Goal: Task Accomplishment & Management: Use online tool/utility

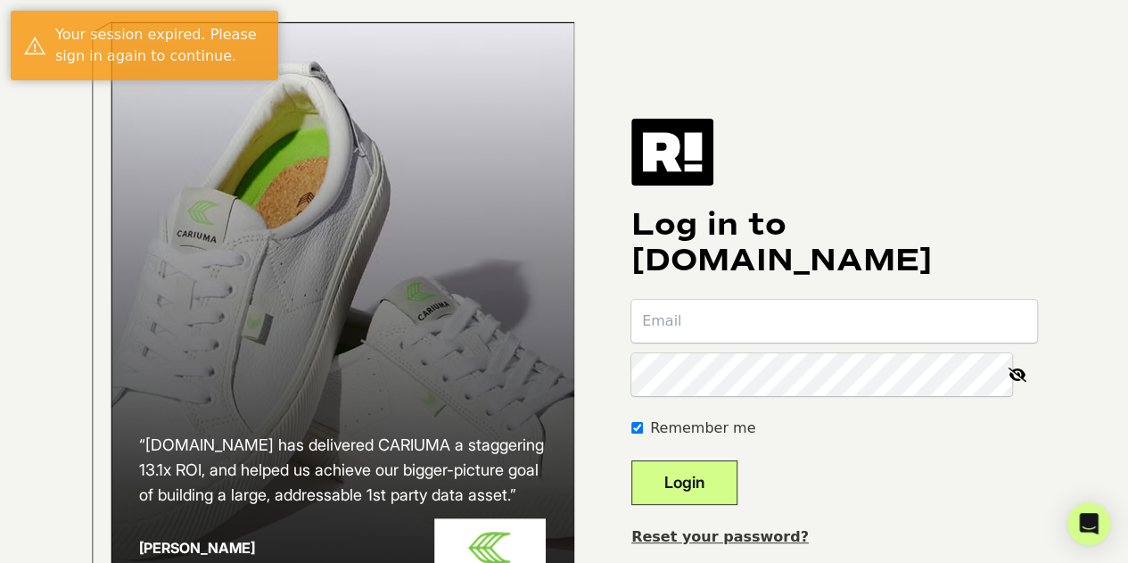
click at [698, 334] on input "email" at bounding box center [835, 321] width 406 height 43
type input "john@kindwater.com"
click at [1002, 385] on keeper-lock "Open Keeper Popup" at bounding box center [990, 374] width 21 height 21
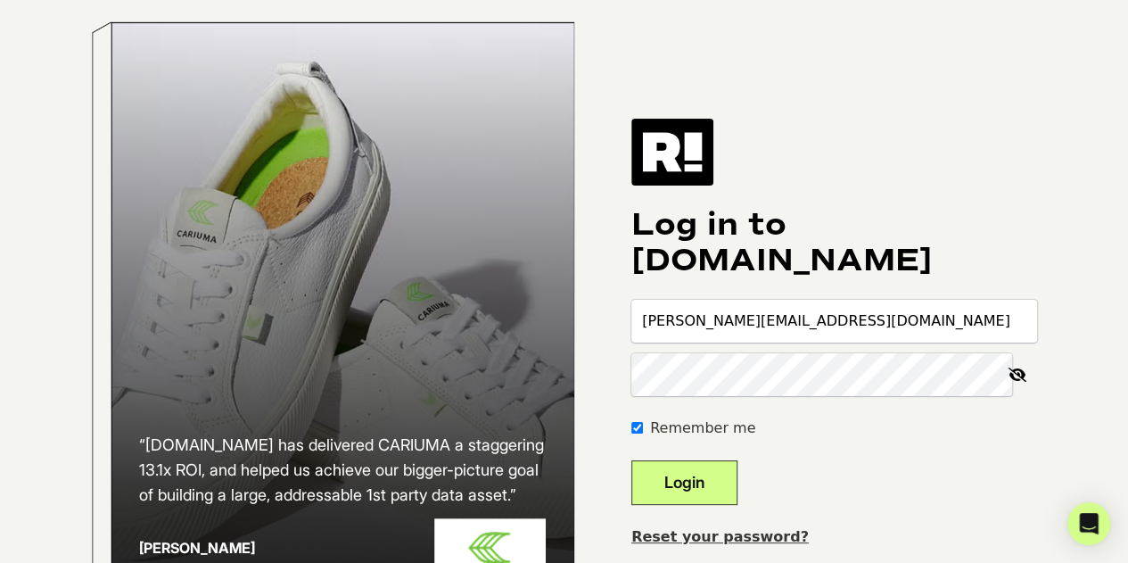
click at [1061, 259] on div "“Retention.com has delivered CARIUMA a staggering 13.1x ROI, and helped us achi…" at bounding box center [564, 333] width 1017 height 666
click at [679, 505] on button "Login" at bounding box center [685, 482] width 106 height 45
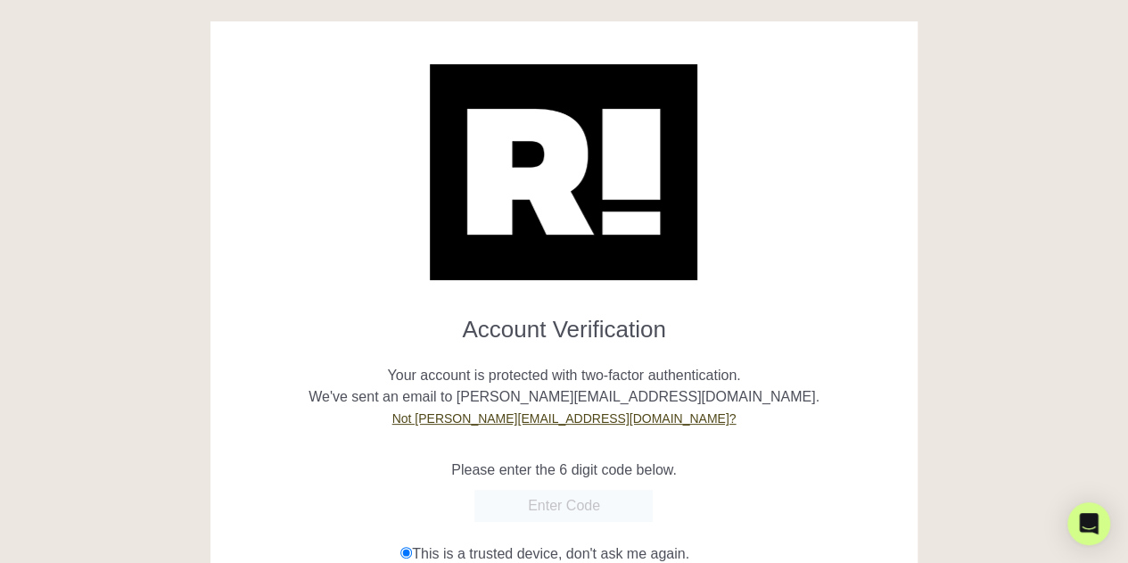
scroll to position [187, 0]
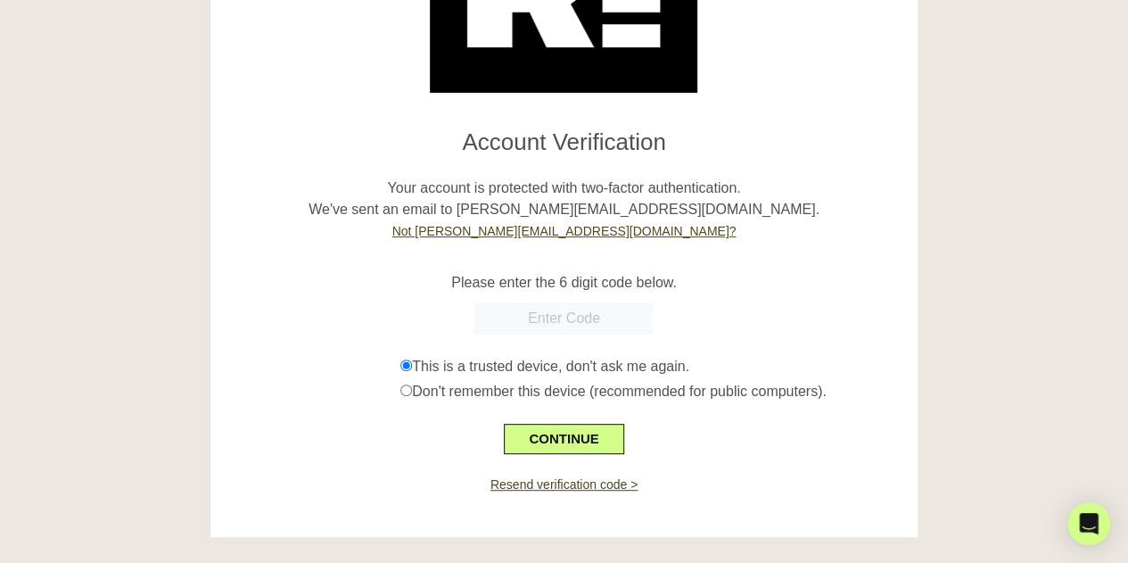
paste input "696496"
type input "696496"
click at [574, 452] on button "CONTINUE" at bounding box center [564, 439] width 120 height 30
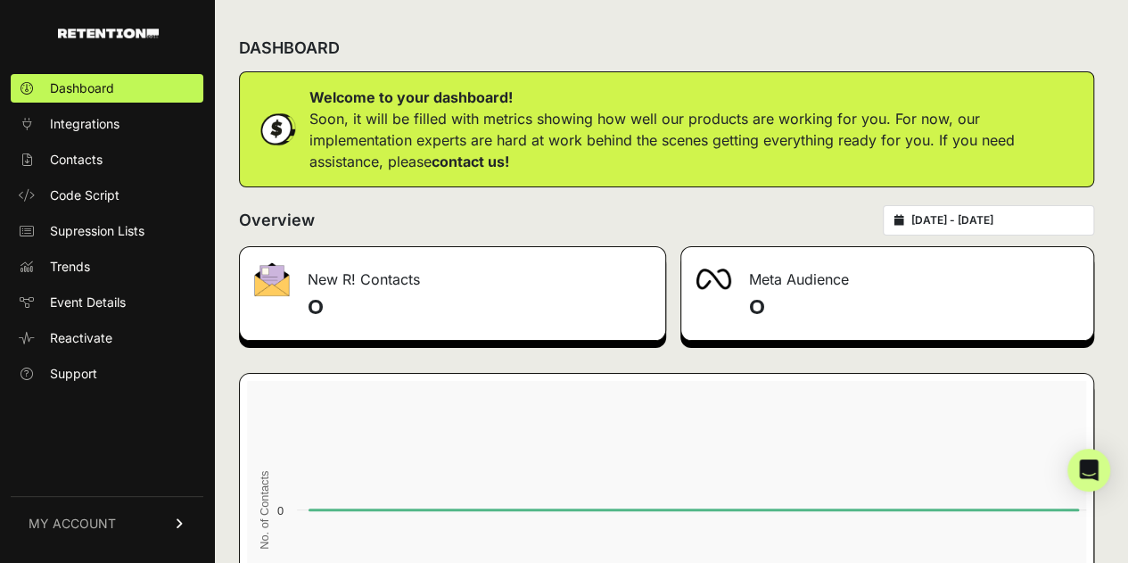
click at [574, 452] on rect at bounding box center [673, 559] width 853 height 357
click at [103, 202] on span "Code Script" at bounding box center [85, 195] width 70 height 18
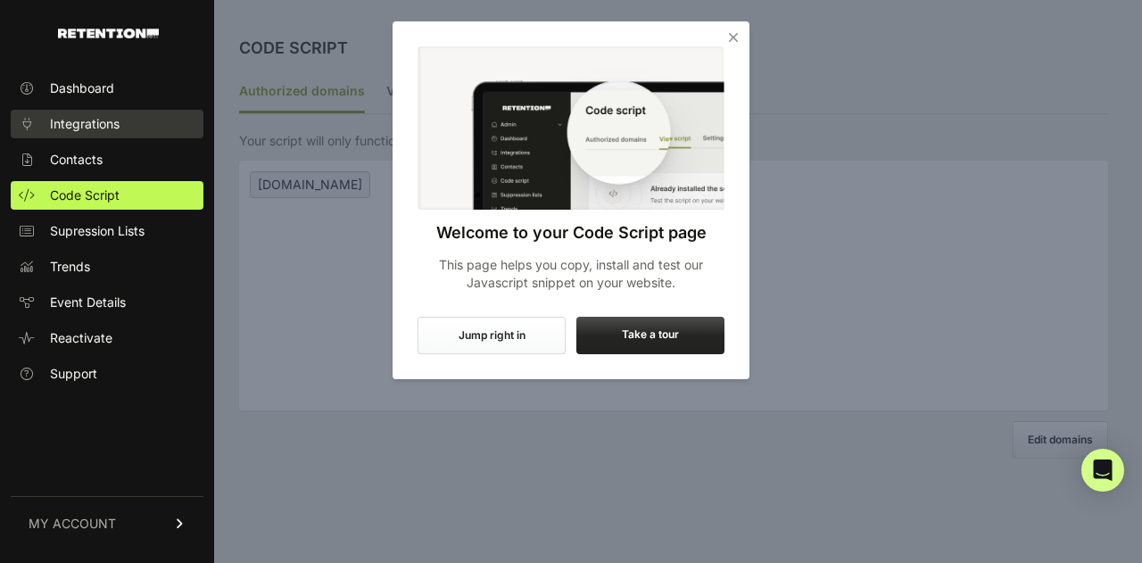
click at [95, 120] on span "Integrations" at bounding box center [85, 124] width 70 height 18
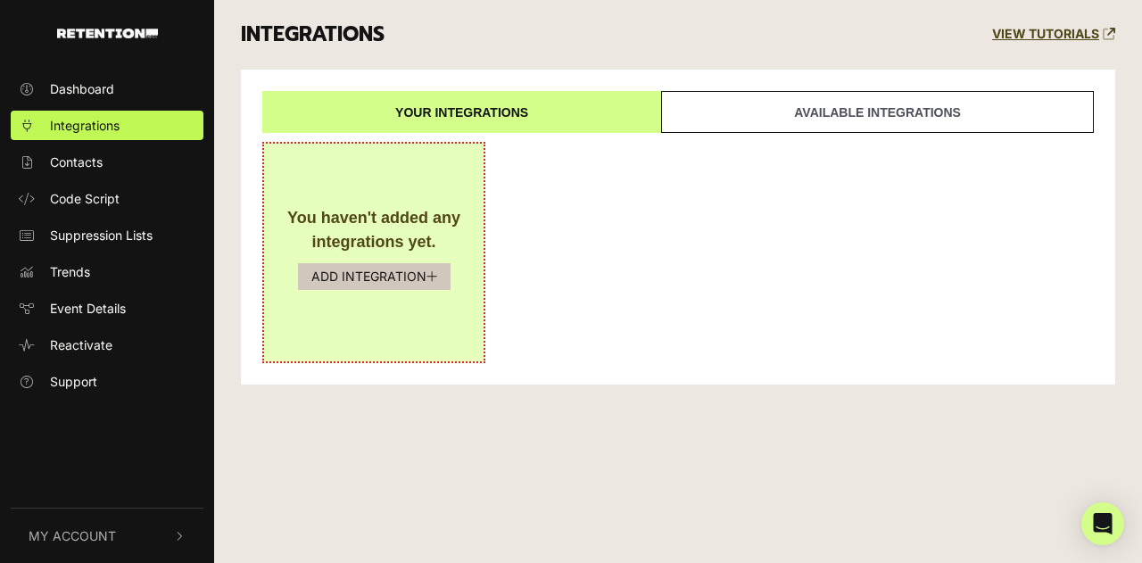
click at [401, 277] on button "ADD INTEGRATION" at bounding box center [374, 276] width 153 height 27
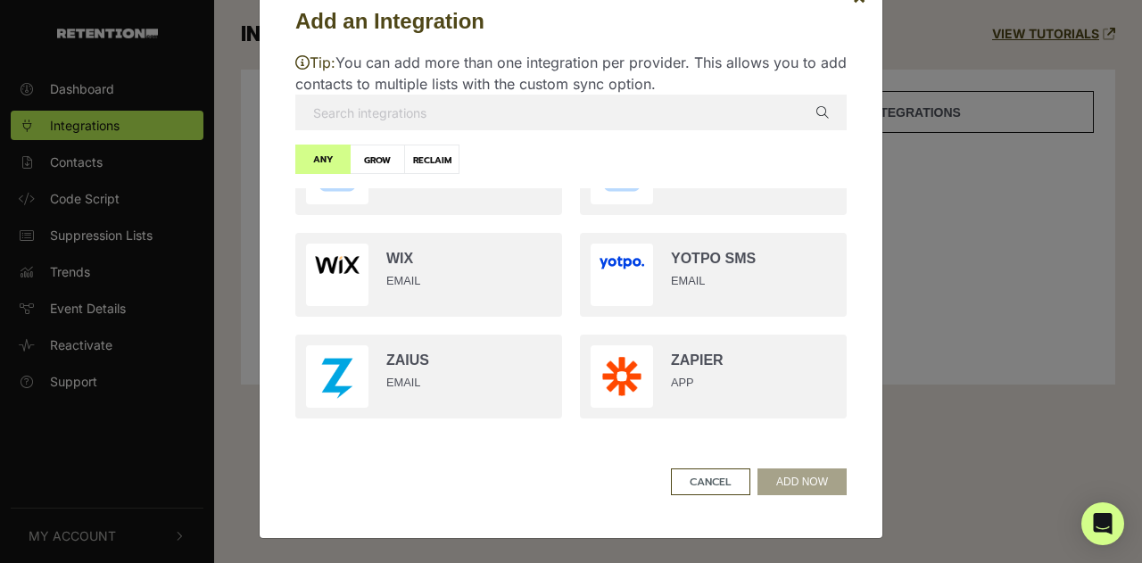
scroll to position [3333, 0]
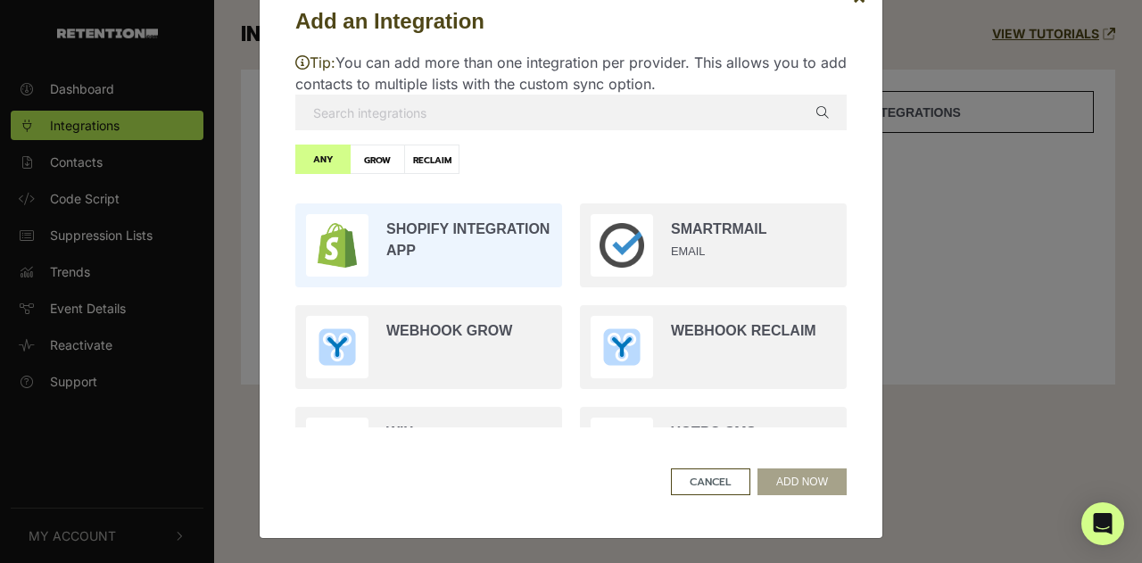
click at [455, 269] on input "radio" at bounding box center [428, 245] width 285 height 102
radio input "true"
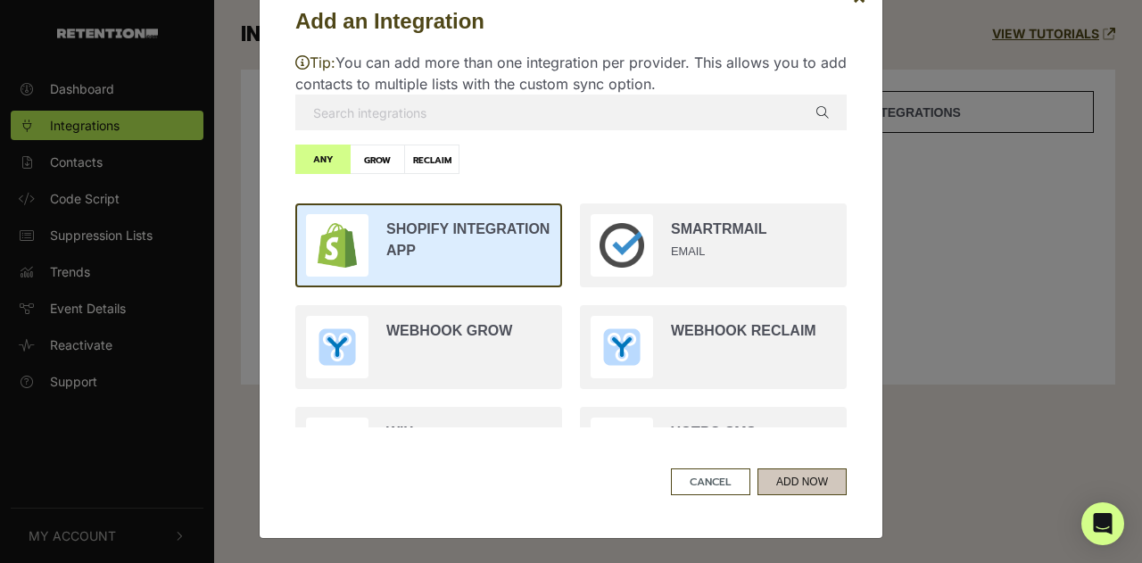
click at [800, 479] on button "ADD NOW" at bounding box center [801, 481] width 89 height 27
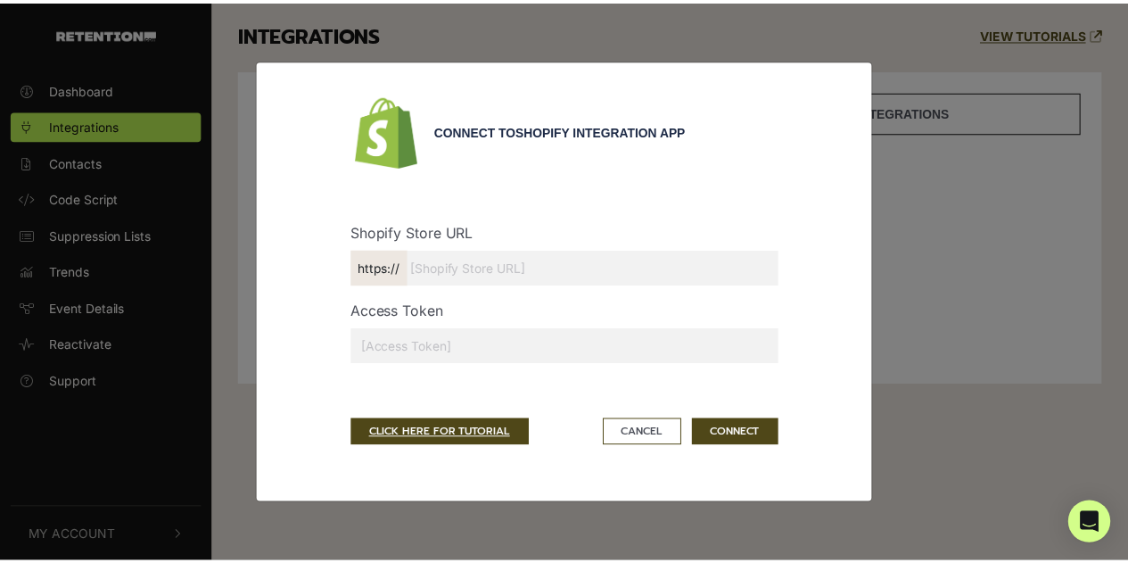
scroll to position [0, 0]
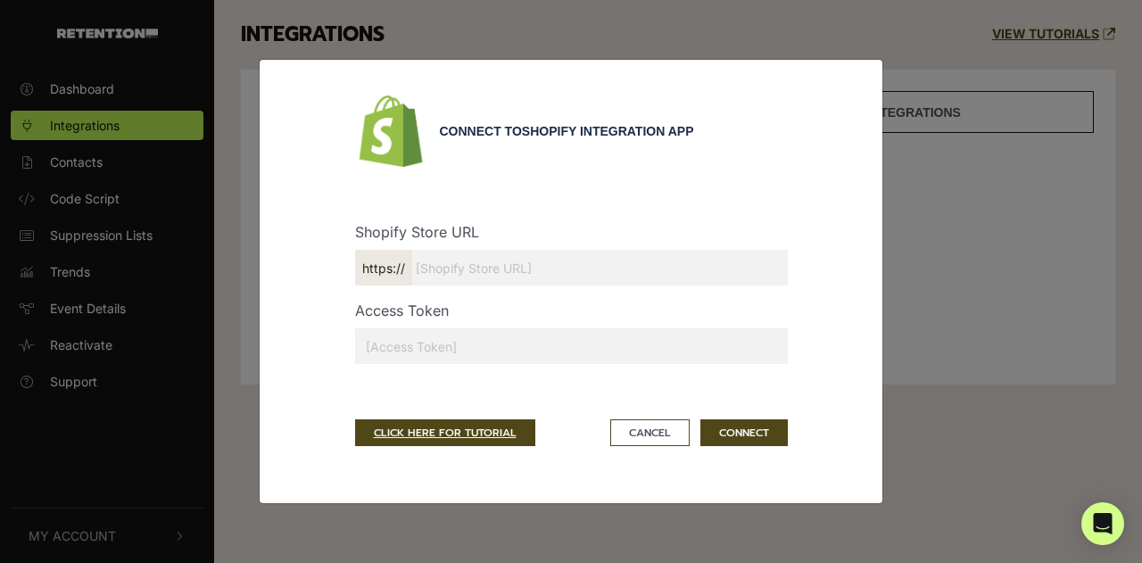
click at [502, 265] on input "text" at bounding box center [571, 268] width 433 height 36
click at [651, 433] on button "Cancel" at bounding box center [649, 432] width 79 height 27
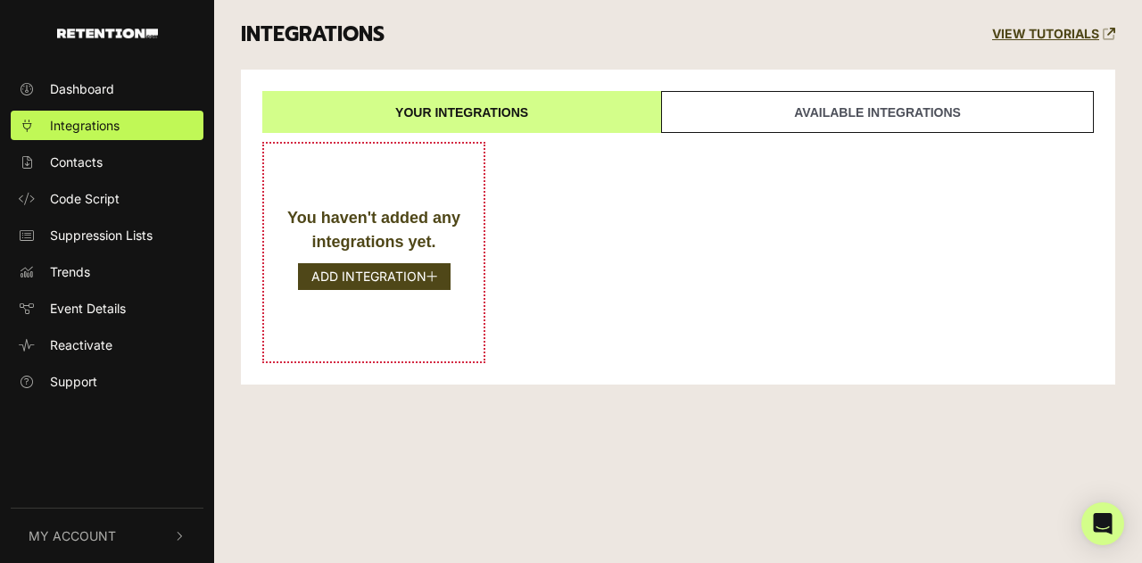
click at [762, 94] on link "Available integrations" at bounding box center [877, 112] width 433 height 42
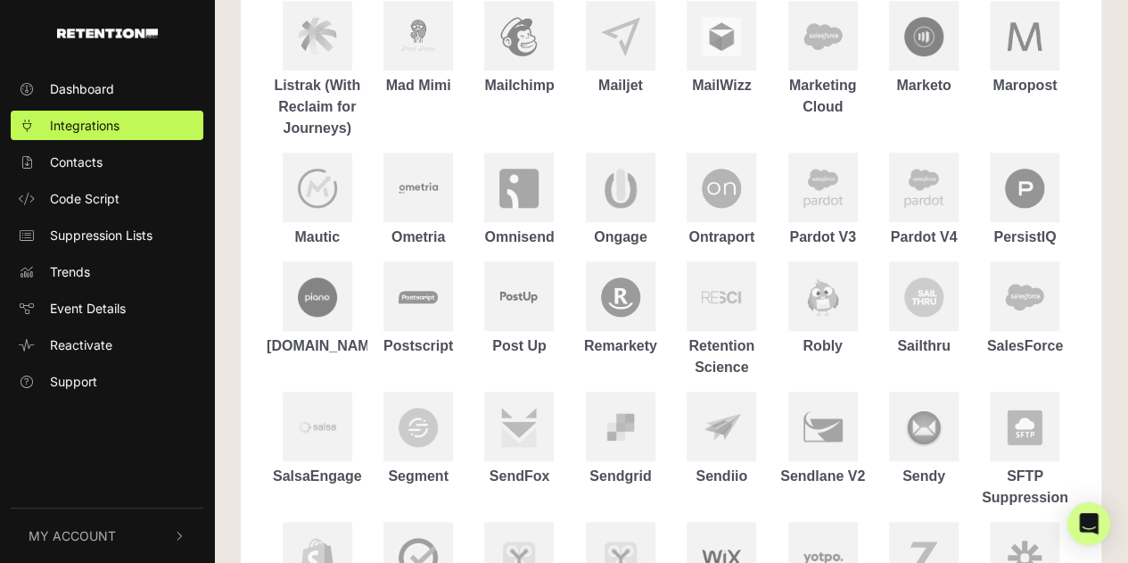
scroll to position [960, 0]
